Goal: Navigation & Orientation: Understand site structure

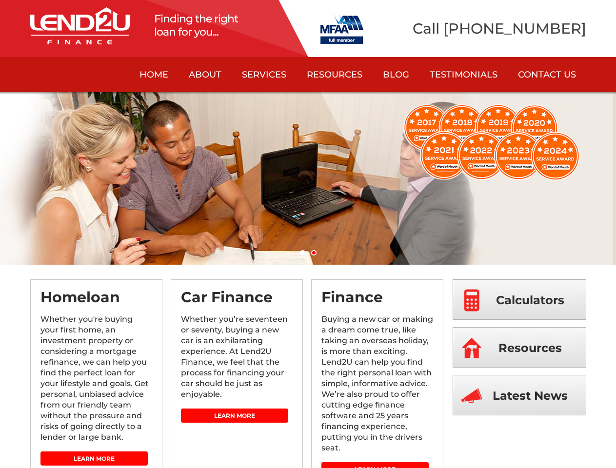
click at [205, 75] on link "About" at bounding box center [204, 74] width 53 height 35
click at [264, 75] on link "Services" at bounding box center [264, 74] width 65 height 35
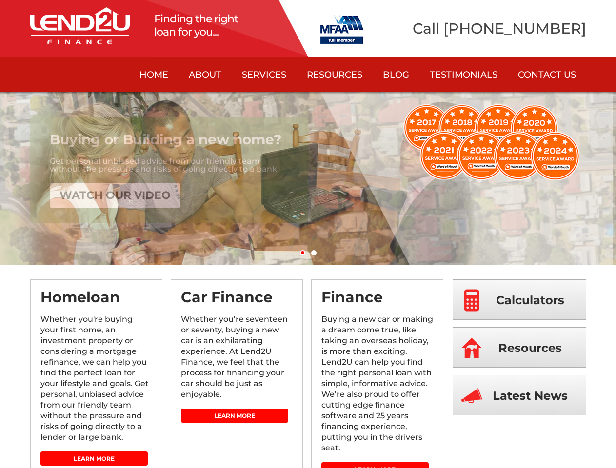
click at [334, 75] on link "Resources" at bounding box center [334, 74] width 76 height 35
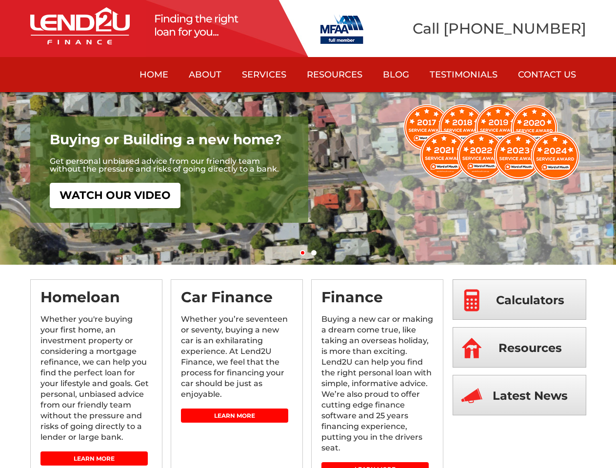
click at [308, 255] on ol "1 2" at bounding box center [308, 255] width 616 height 10
click at [302, 253] on link "1" at bounding box center [302, 252] width 5 height 5
click at [313, 253] on link "2" at bounding box center [313, 252] width 5 height 5
